Goal: Task Accomplishment & Management: Complete application form

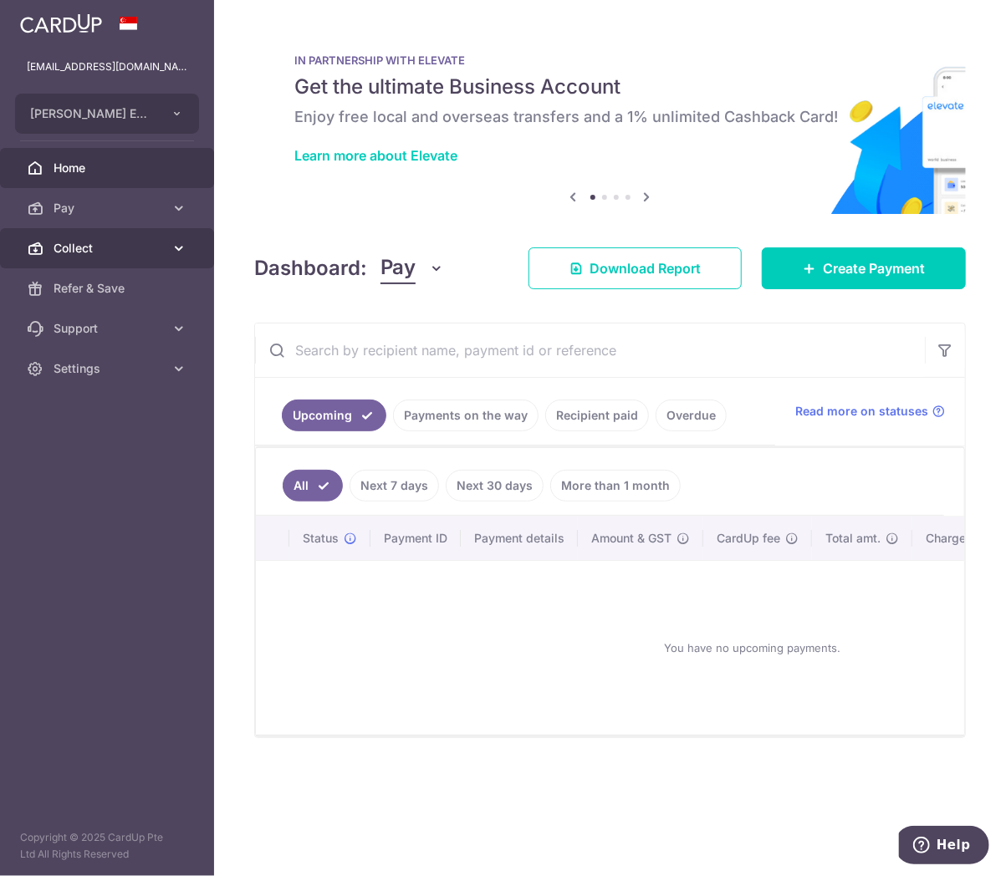
click at [157, 252] on span "Collect" at bounding box center [108, 248] width 110 height 17
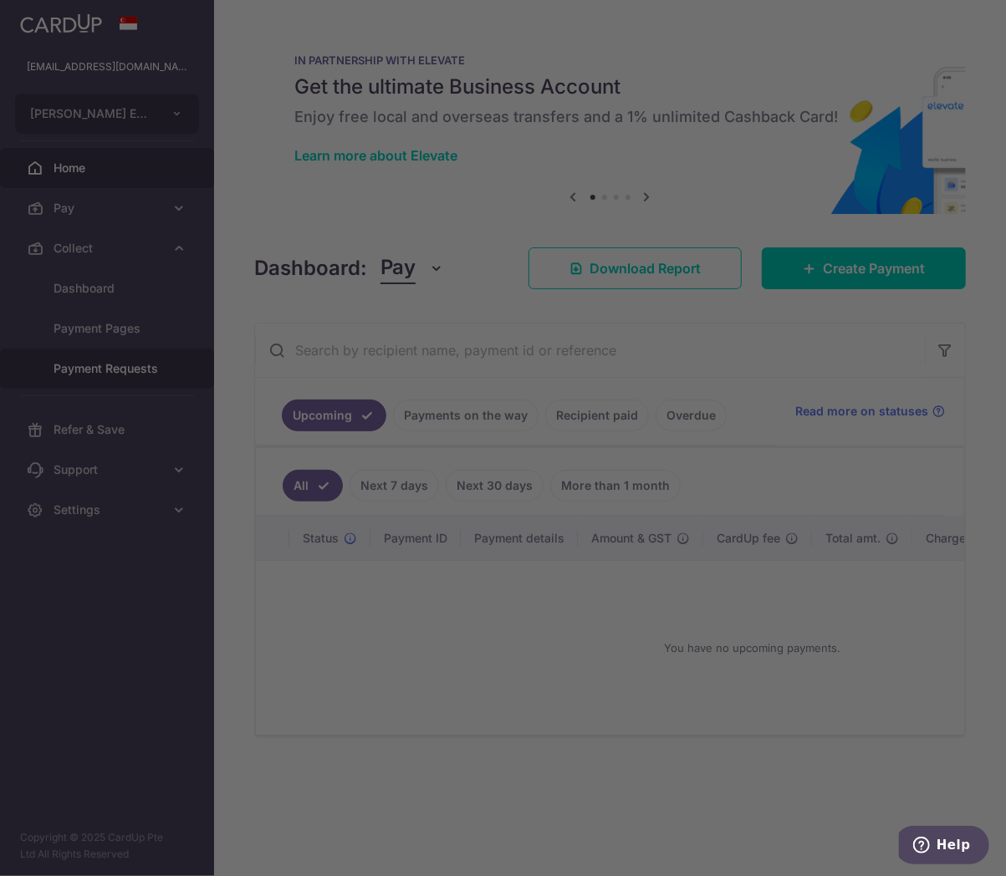
click at [104, 351] on div at bounding box center [508, 442] width 1016 height 884
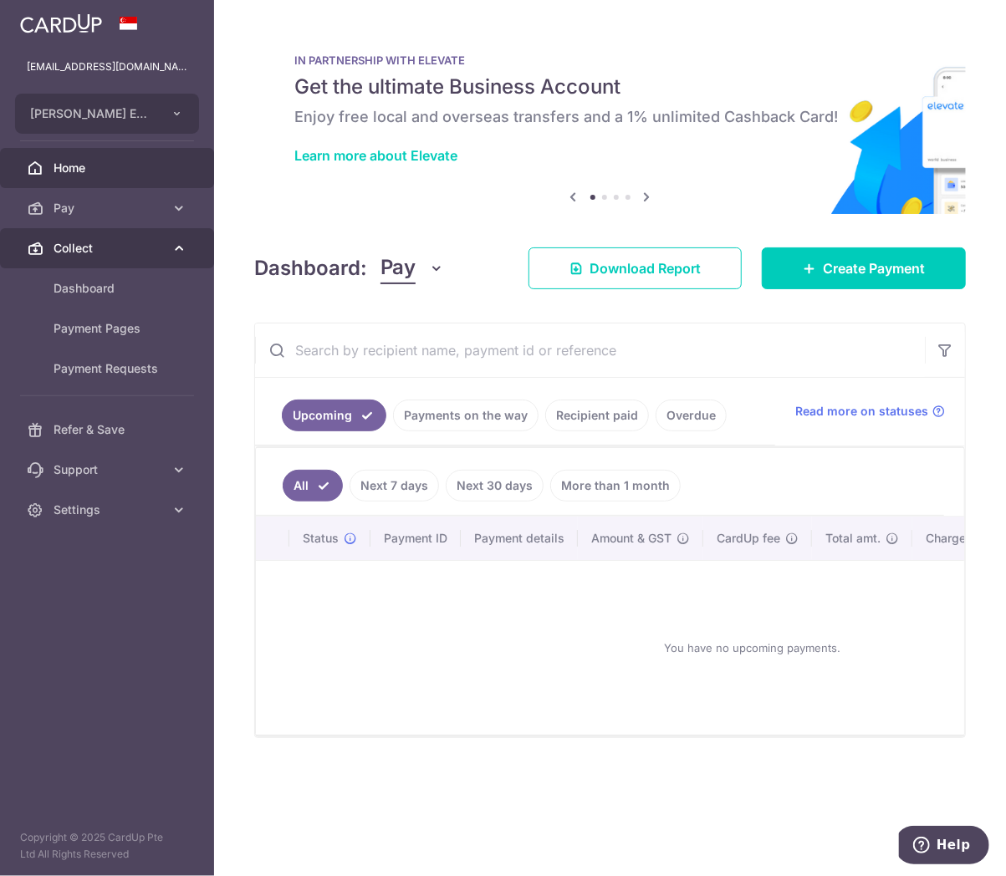
click at [118, 259] on link "Collect" at bounding box center [107, 248] width 214 height 40
click at [100, 257] on link "Collect" at bounding box center [107, 248] width 214 height 40
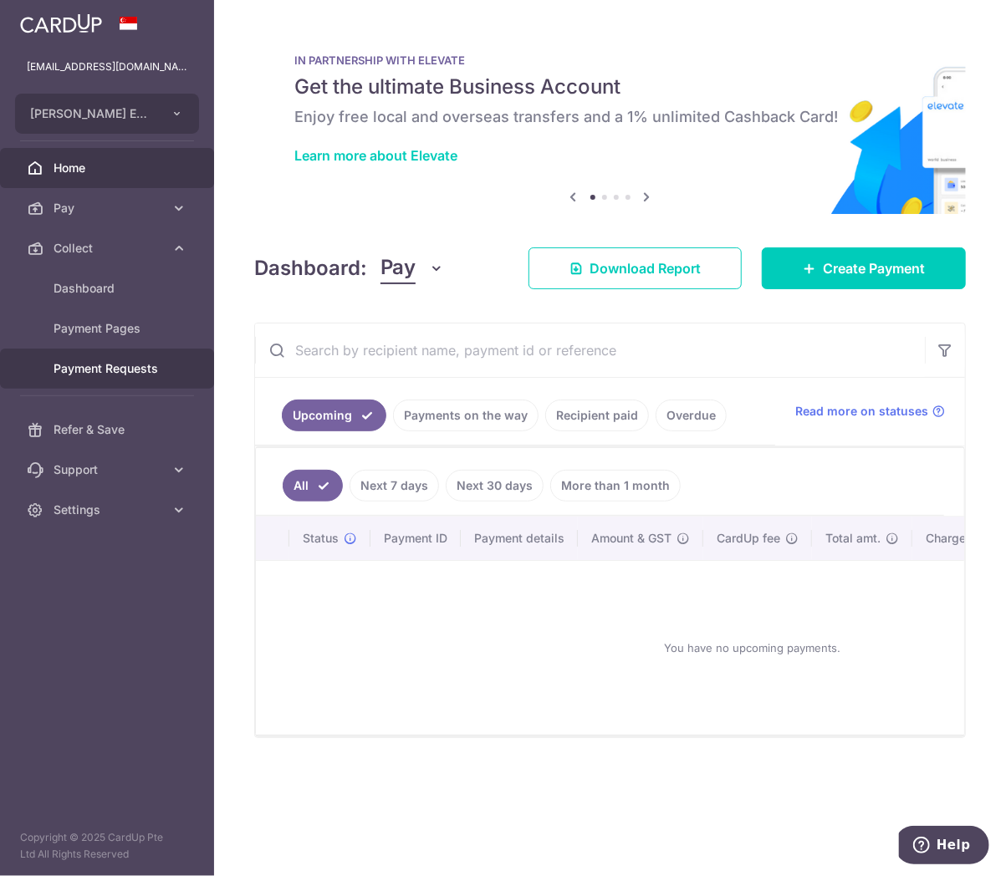
click at [109, 369] on span "Payment Requests" at bounding box center [108, 368] width 110 height 17
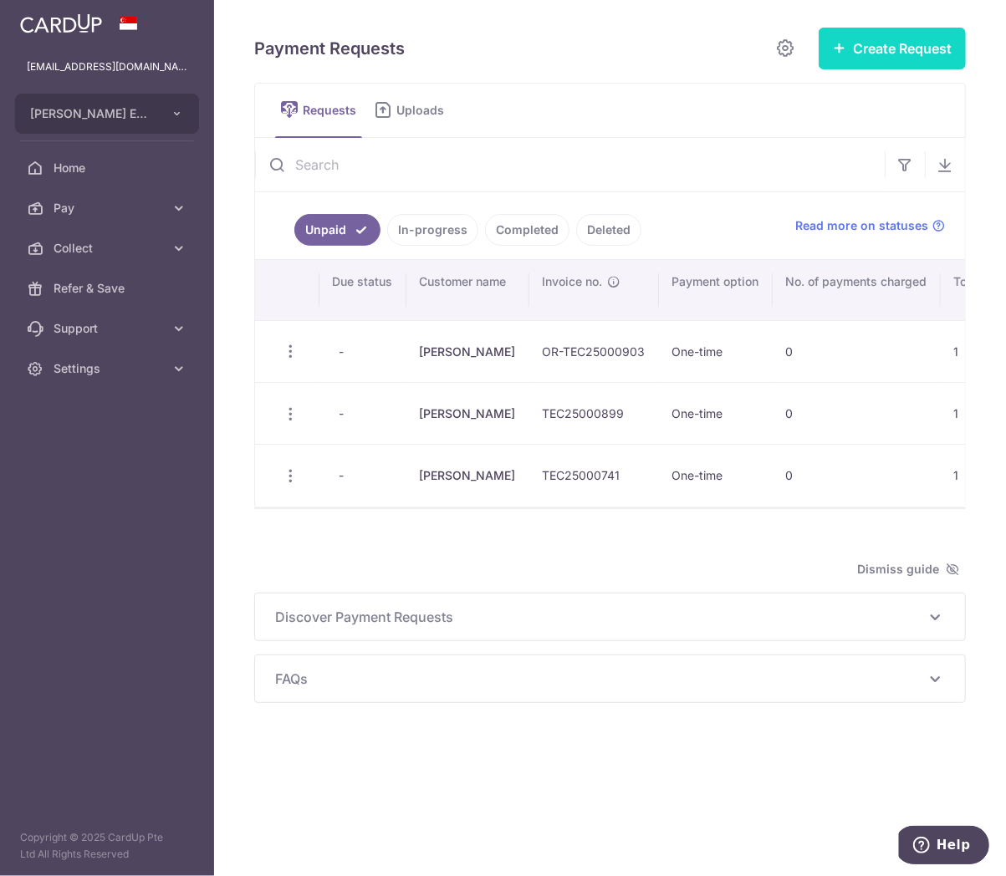
click at [856, 47] on button "Create Request" at bounding box center [891, 49] width 147 height 42
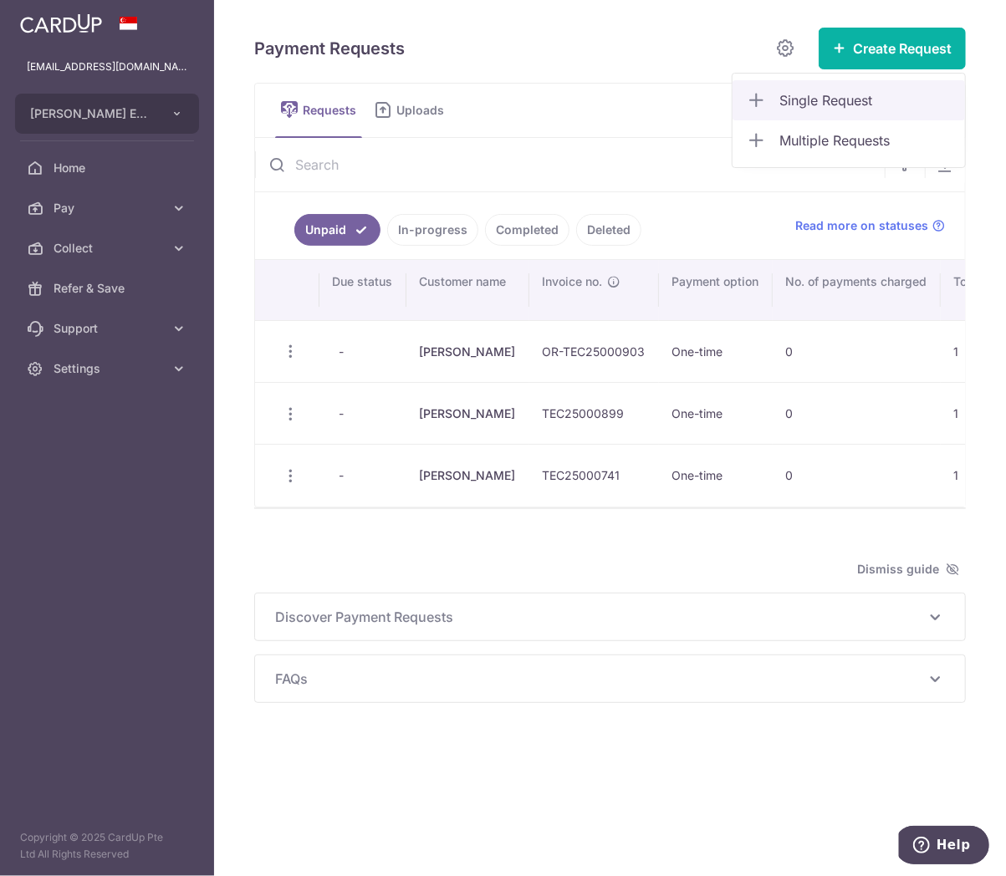
click at [824, 106] on span "Single Request" at bounding box center [865, 100] width 172 height 20
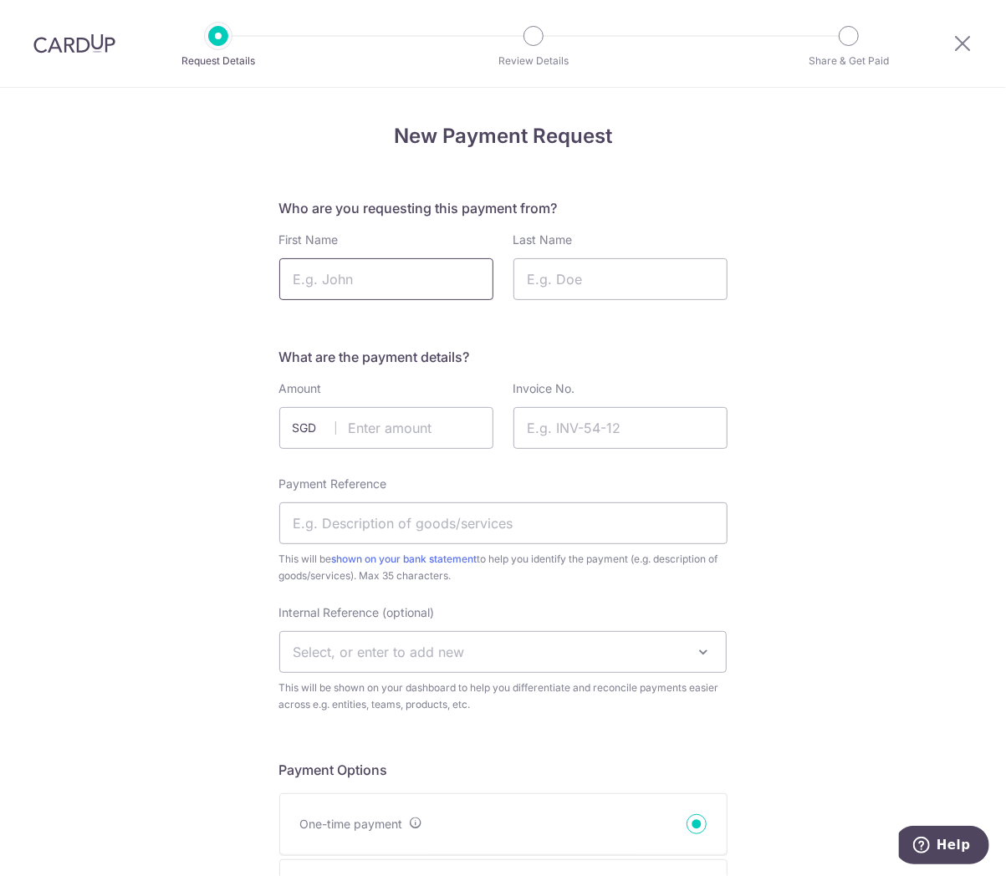
click at [364, 270] on input "First Name" at bounding box center [386, 279] width 214 height 42
type input "Mira"
type input "See"
click at [381, 415] on input "text" at bounding box center [386, 428] width 214 height 42
type input "545.00"
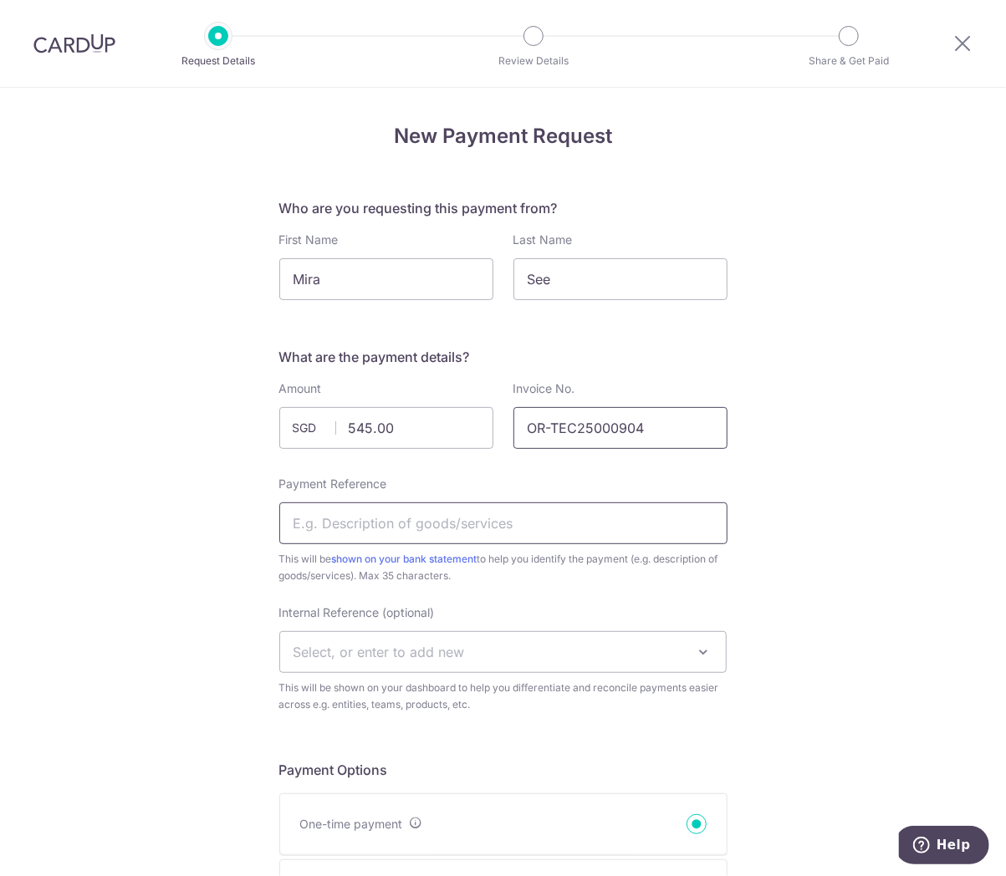
type input "OR-TEC25000904"
click at [414, 529] on input "Payment Reference" at bounding box center [503, 523] width 448 height 42
type input "left lens replacement"
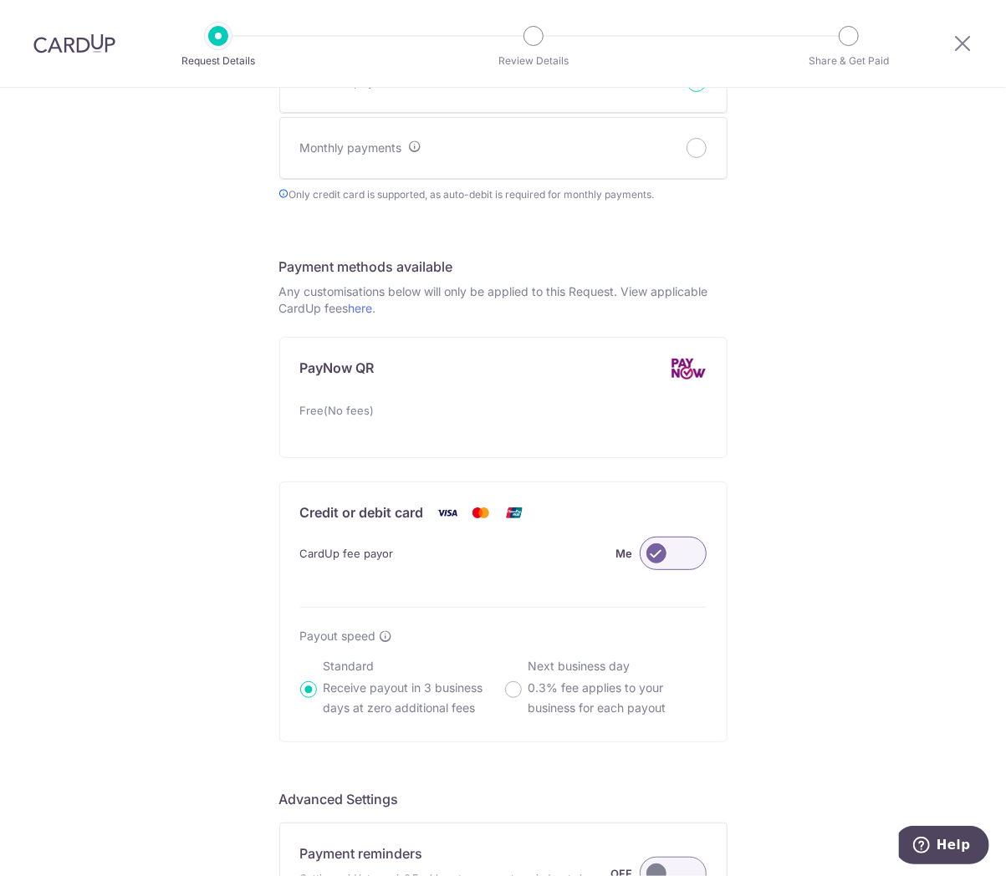
drag, startPoint x: 594, startPoint y: 587, endPoint x: 771, endPoint y: 710, distance: 216.1
click at [797, 708] on div "New Payment Request Who are you requesting this payment from? First Name [PERSO…" at bounding box center [503, 246] width 1006 height 1800
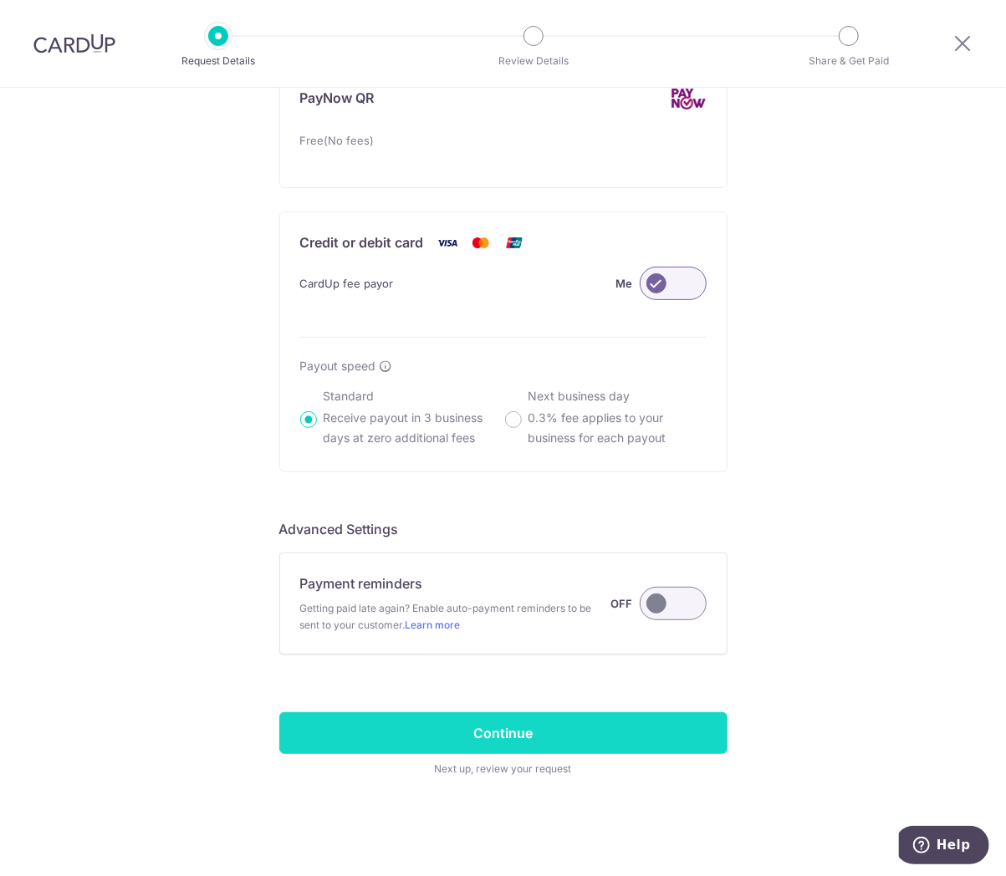
click at [512, 723] on input "Continue" at bounding box center [503, 733] width 448 height 42
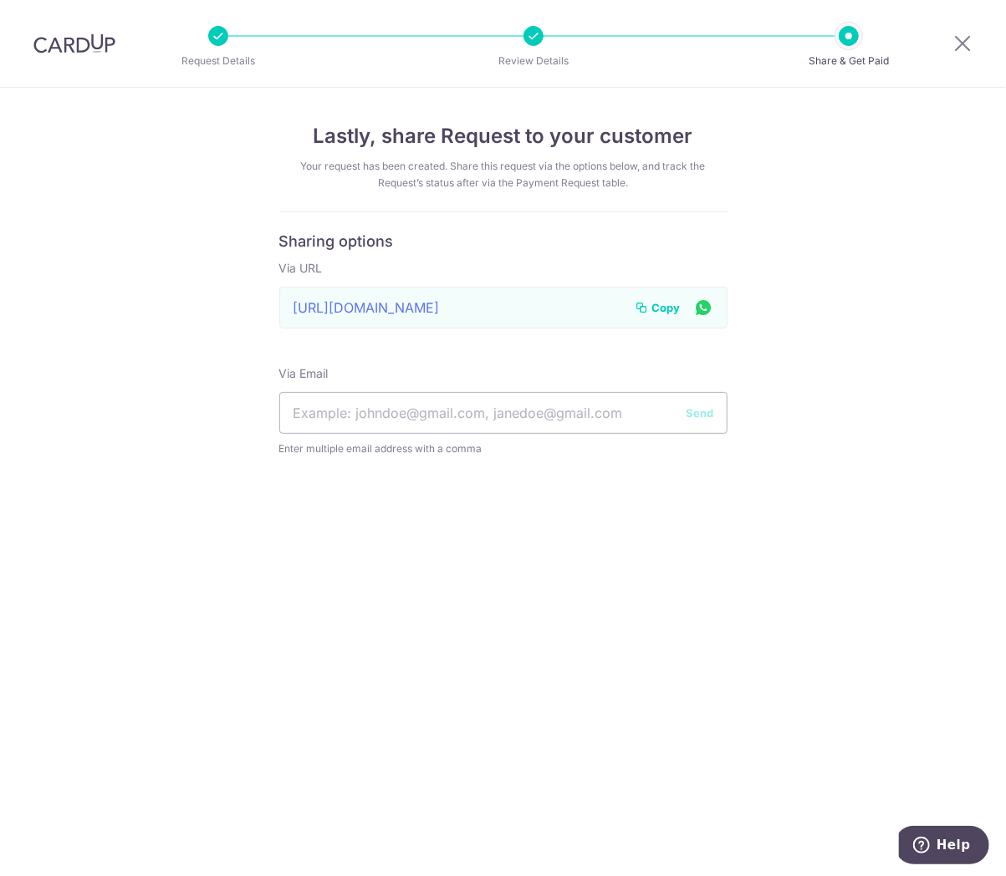
click at [670, 307] on span "Copy" at bounding box center [666, 307] width 28 height 17
